Goal: Subscribe to service/newsletter

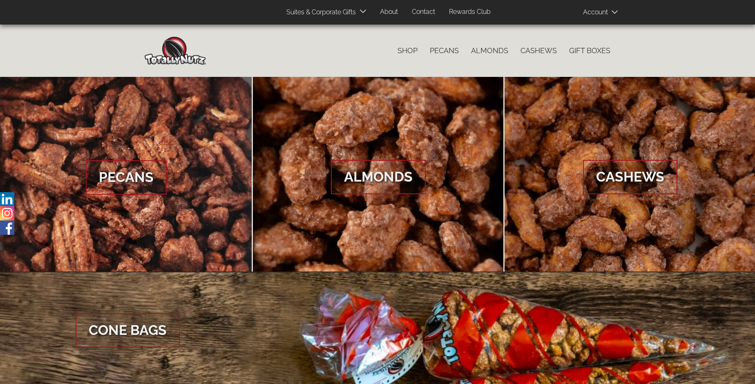
scroll to position [1222, 0]
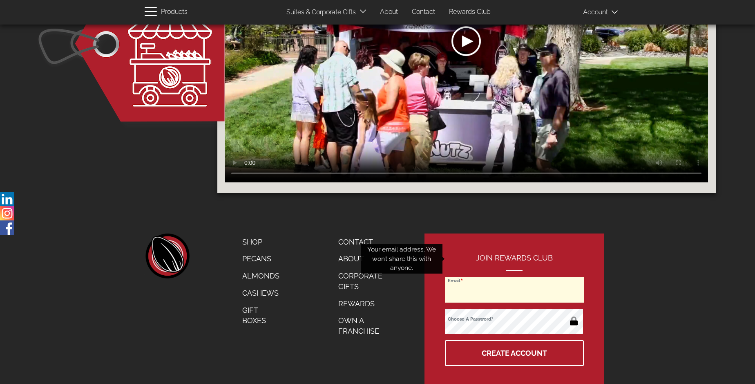
click at [515, 277] on input "Email" at bounding box center [514, 289] width 139 height 25
type input "billy@caryaudio.com"
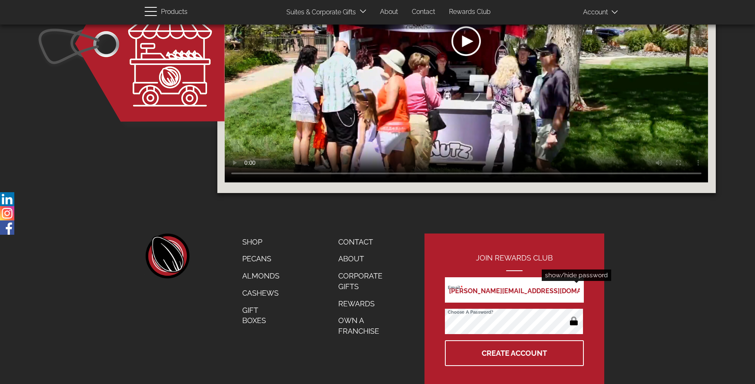
click at [574, 315] on button "button" at bounding box center [574, 321] width 16 height 13
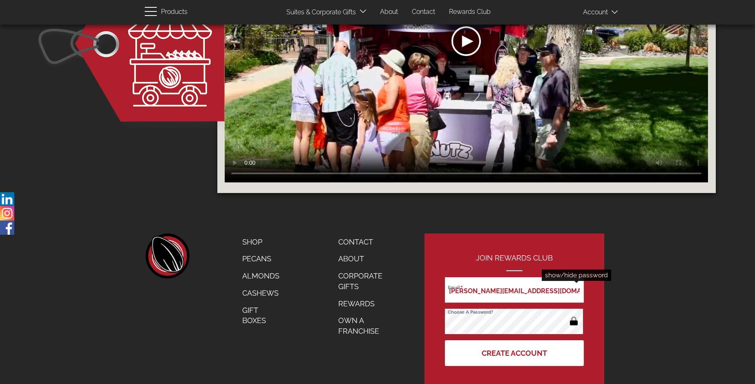
click at [515, 340] on button "Create Account" at bounding box center [514, 353] width 139 height 26
